Goal: Task Accomplishment & Management: Complete application form

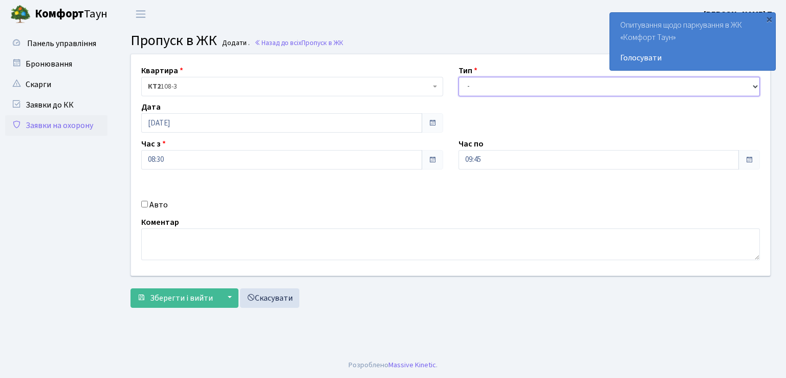
drag, startPoint x: 517, startPoint y: 82, endPoint x: 514, endPoint y: 87, distance: 5.5
click at [517, 82] on select "- Доставка Таксі Гості Сервіс" at bounding box center [610, 86] width 302 height 19
select select "3"
click at [459, 77] on select "- Доставка Таксі Гості Сервіс" at bounding box center [610, 86] width 302 height 19
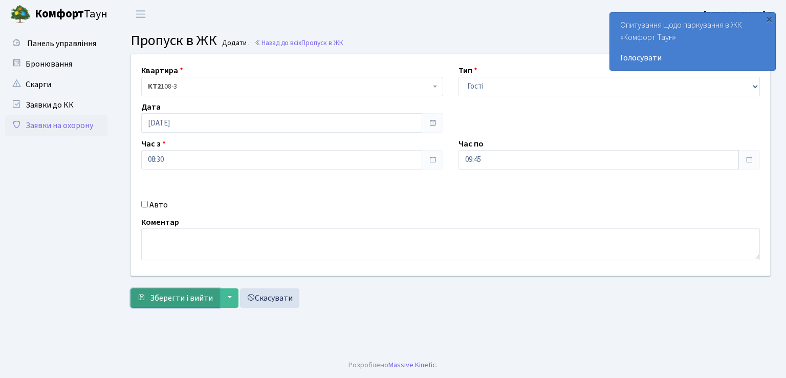
click at [172, 300] on span "Зберегти і вийти" at bounding box center [181, 297] width 63 height 11
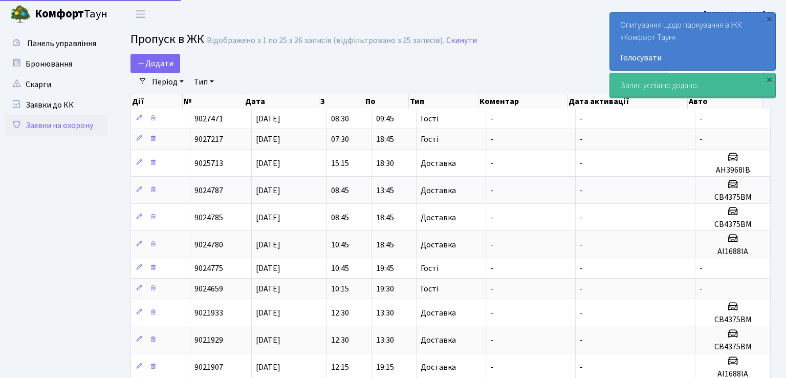
select select "25"
